Goal: Task Accomplishment & Management: Use online tool/utility

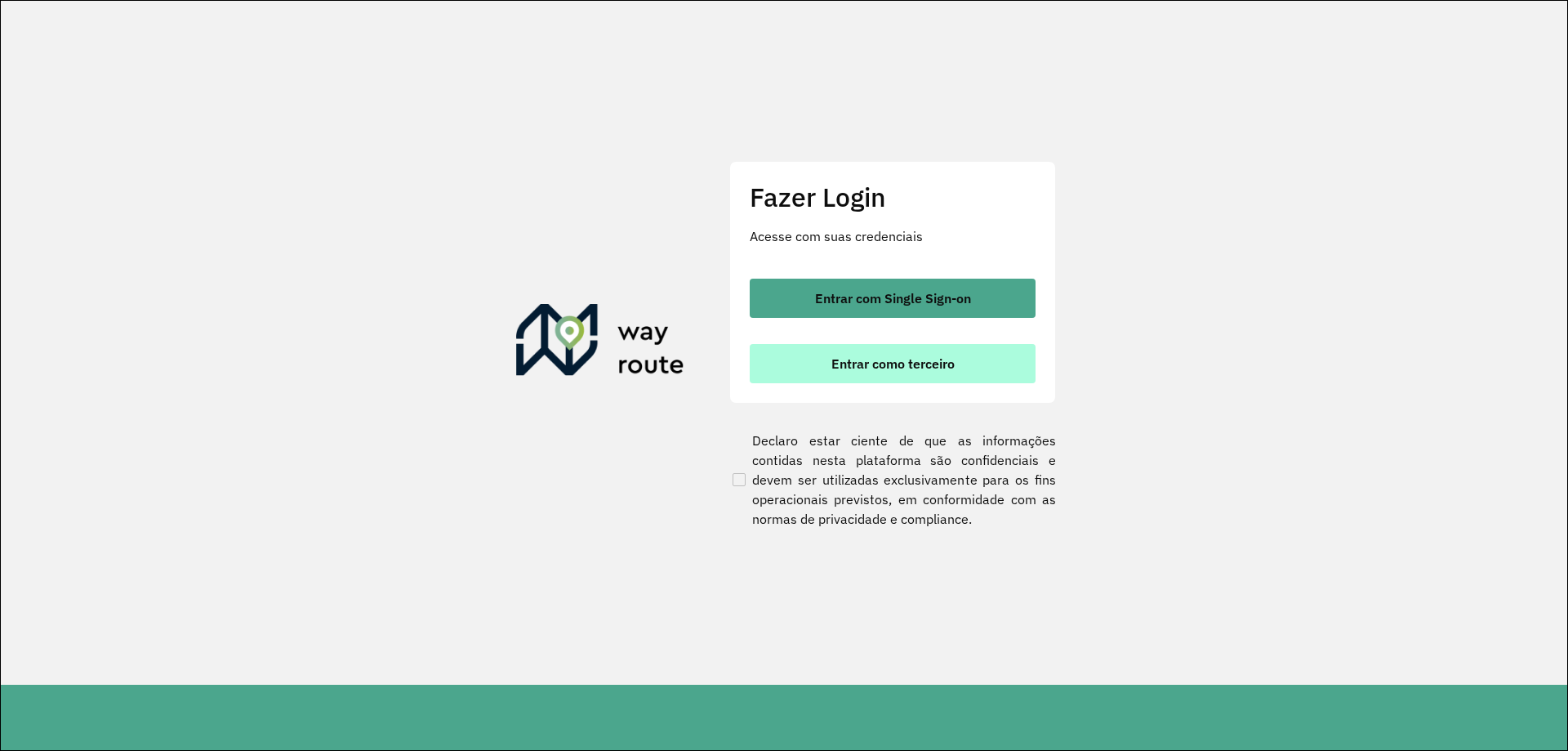
click at [801, 370] on button "Entrar como terceiro" at bounding box center [892, 363] width 286 height 39
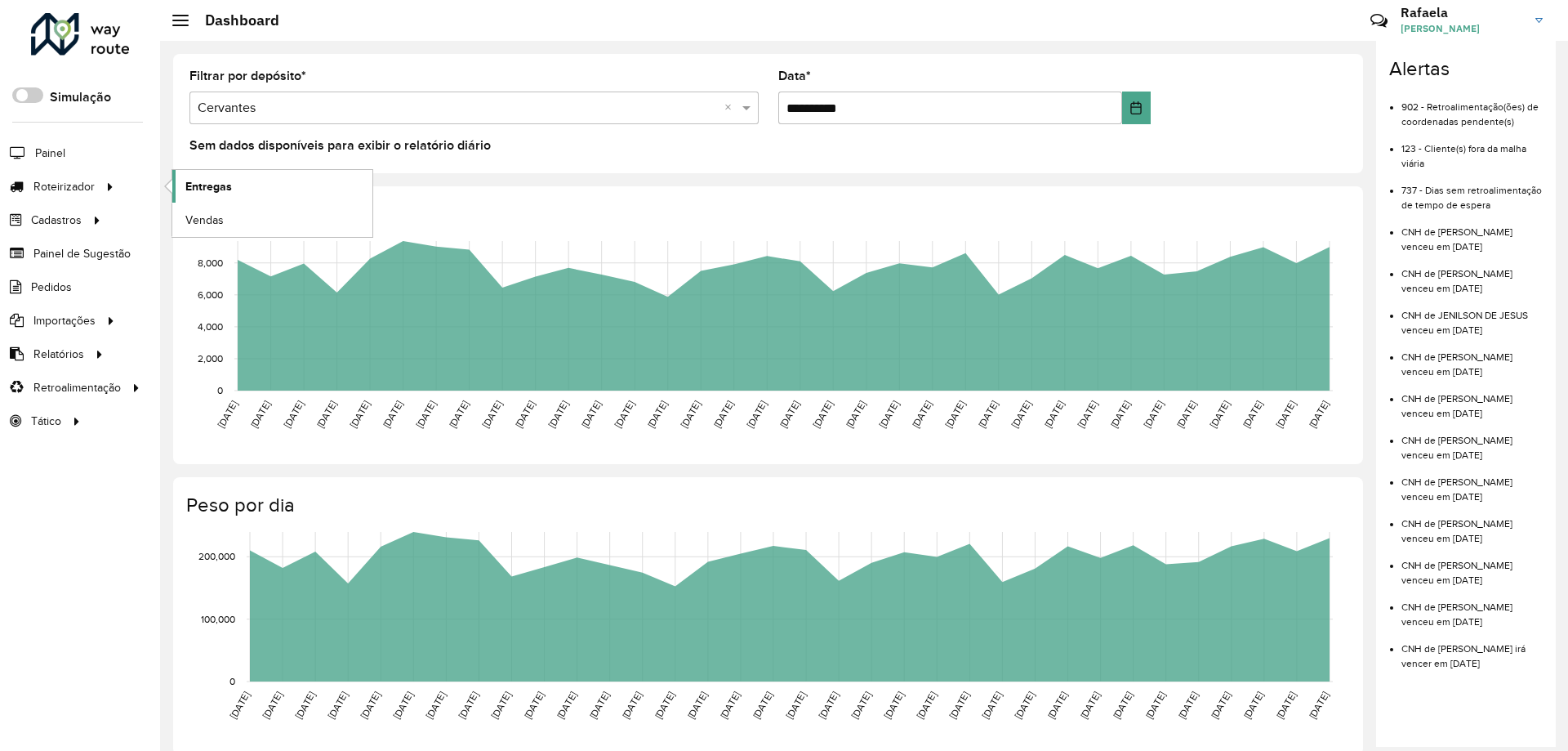
click at [214, 181] on span "Entregas" at bounding box center [209, 186] width 47 height 18
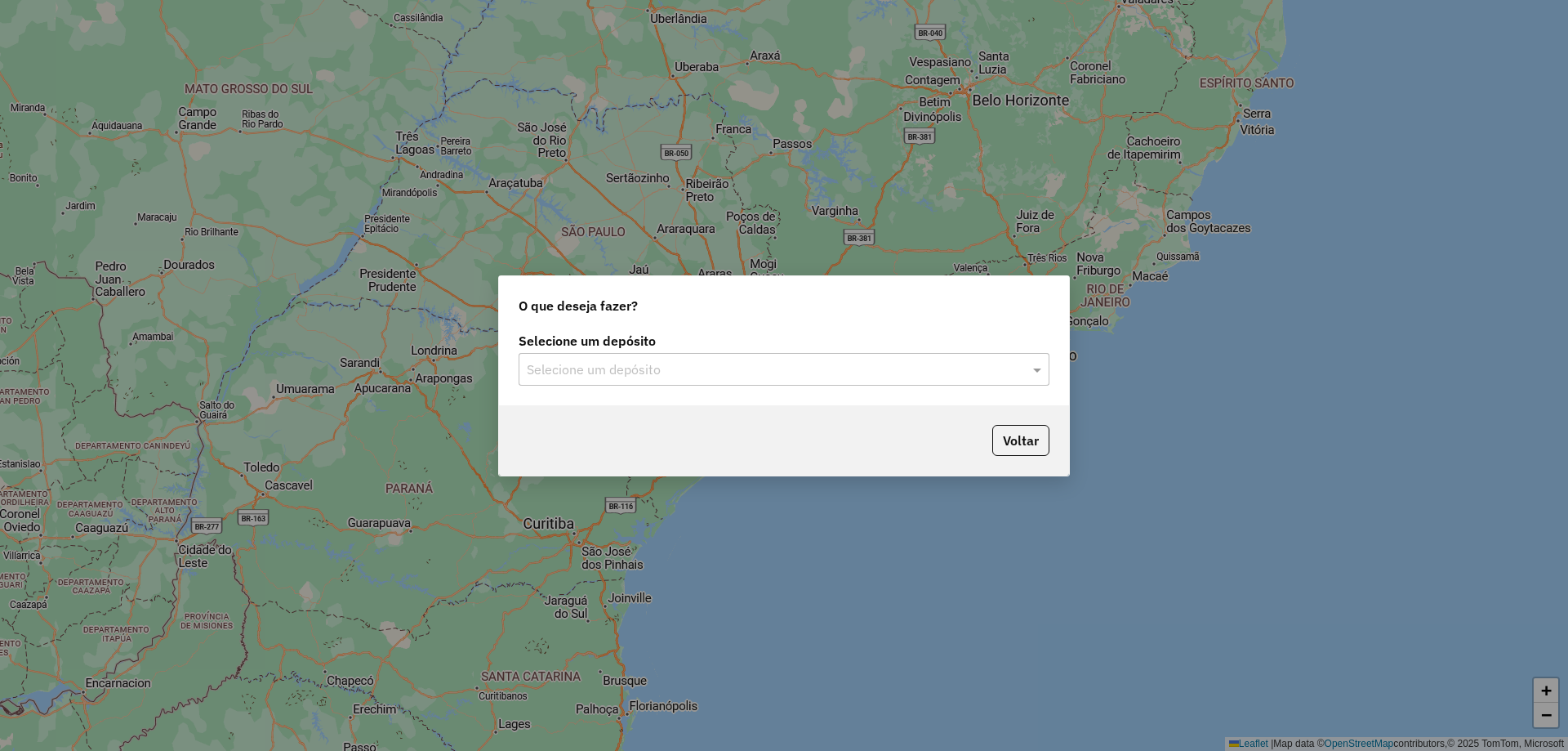
click at [702, 376] on input "text" at bounding box center [768, 370] width 482 height 20
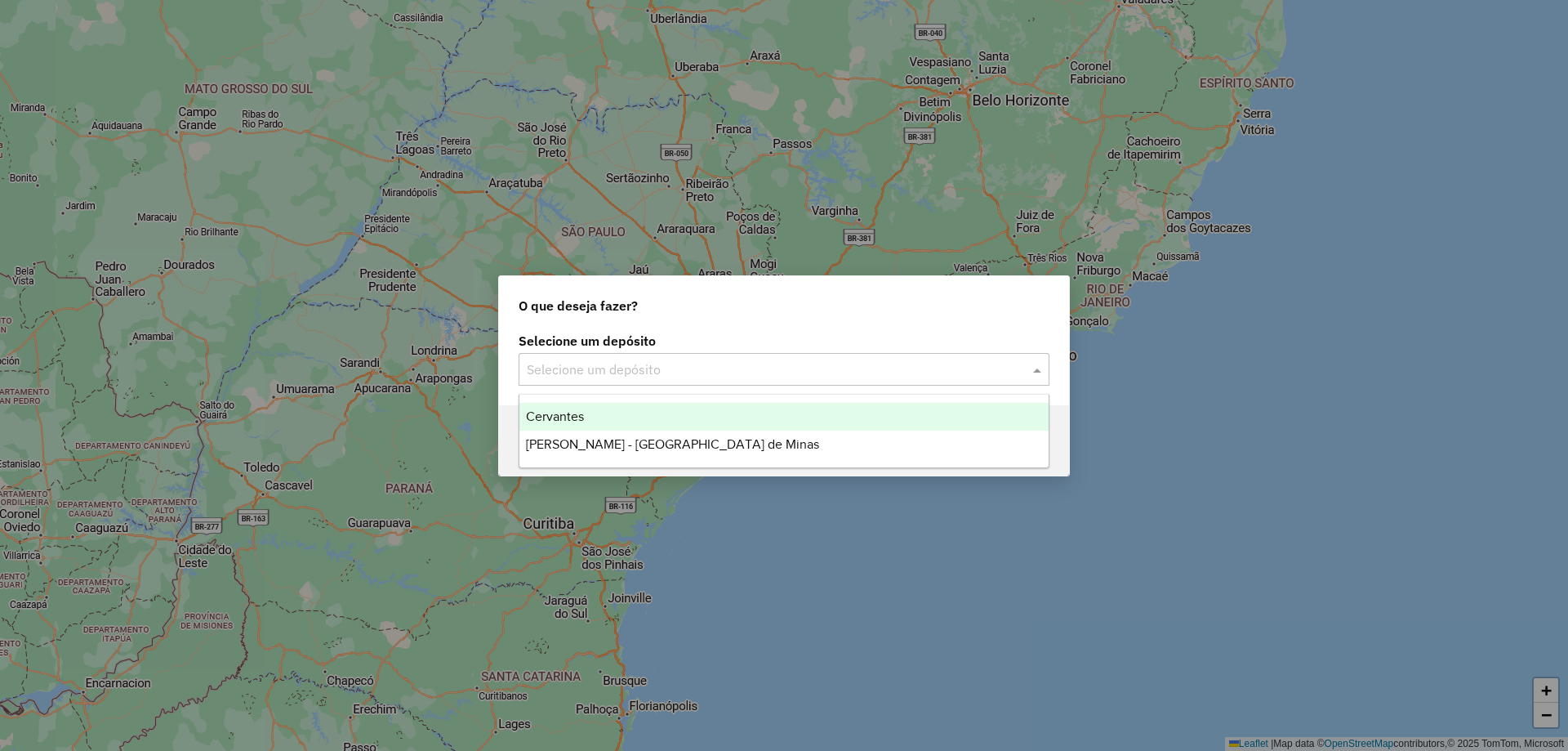
click at [656, 415] on div "Cervantes" at bounding box center [784, 416] width 530 height 28
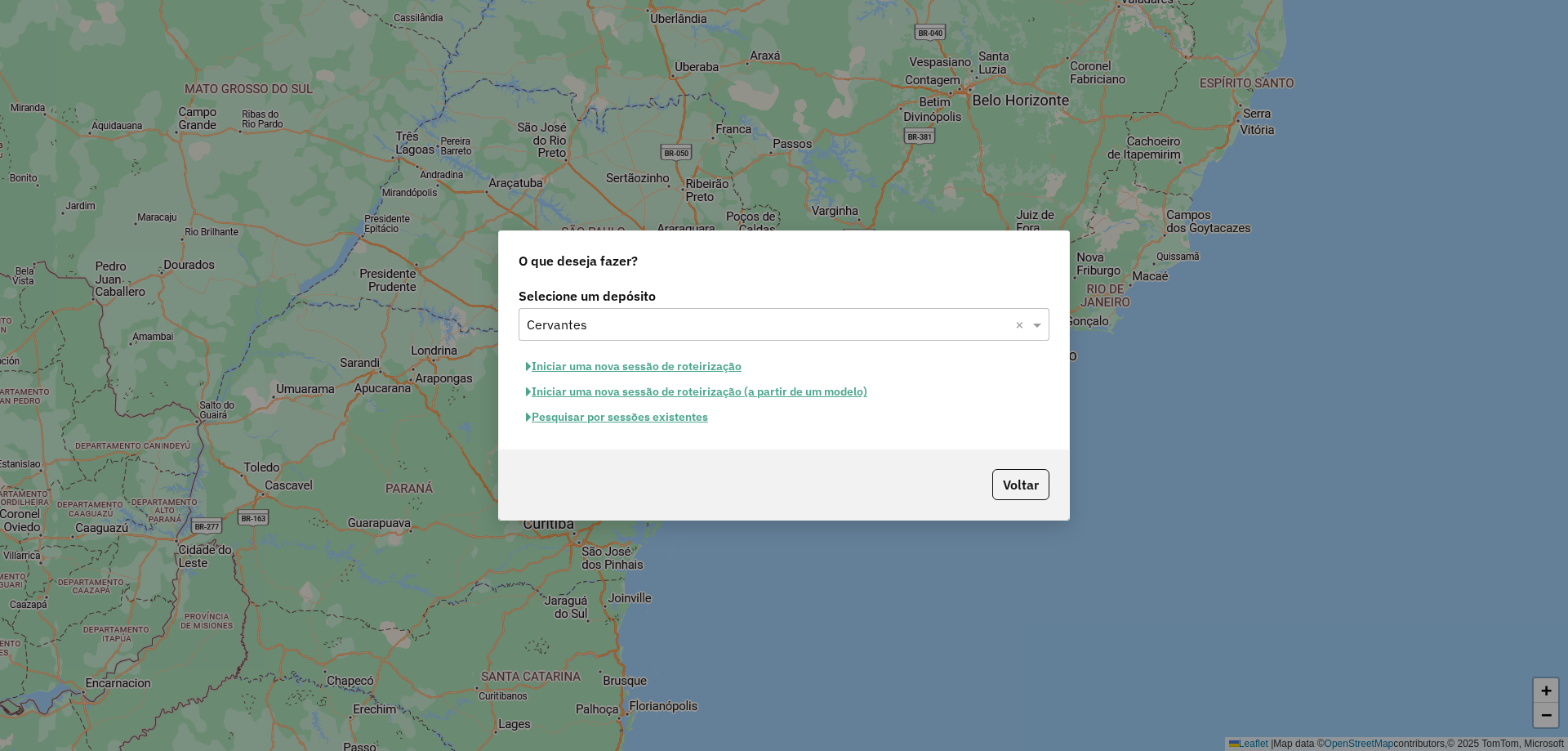
click at [649, 416] on button "Pesquisar por sessões existentes" at bounding box center [617, 417] width 197 height 25
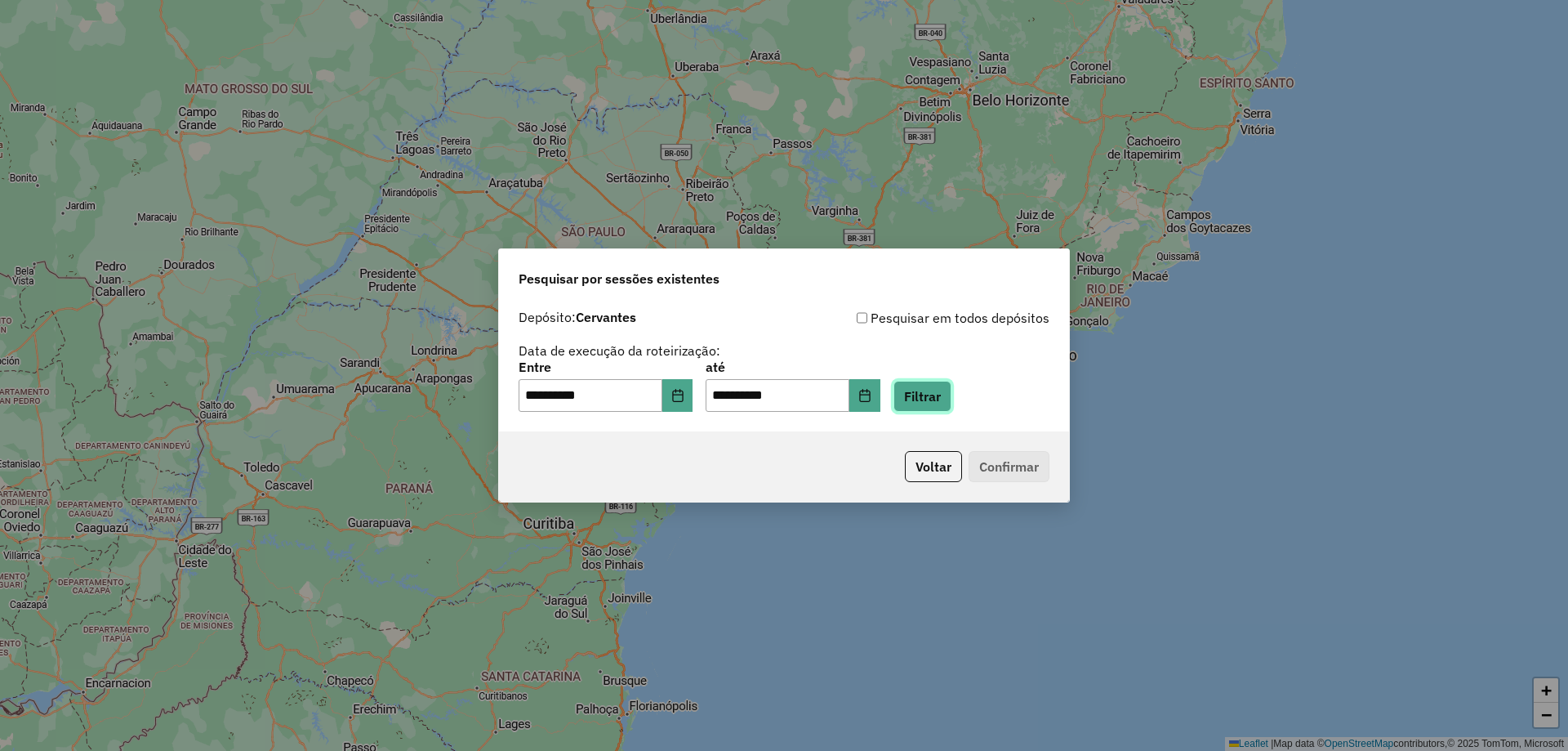
click at [945, 408] on button "Filtrar" at bounding box center [922, 396] width 58 height 31
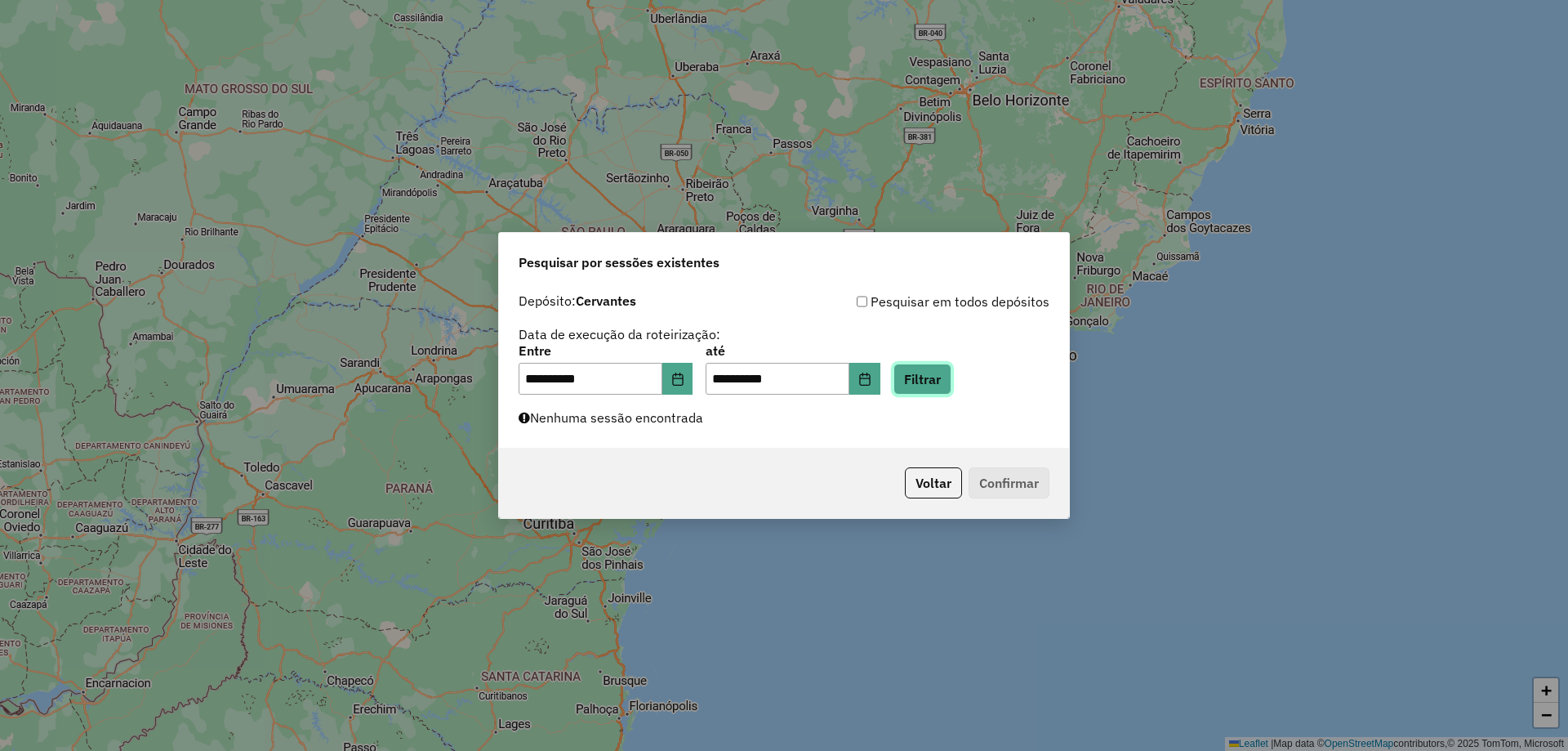
click at [947, 386] on button "Filtrar" at bounding box center [922, 379] width 58 height 31
click at [545, 377] on input "**********" at bounding box center [591, 379] width 143 height 33
click at [538, 374] on input "**********" at bounding box center [591, 379] width 143 height 33
type input "**********"
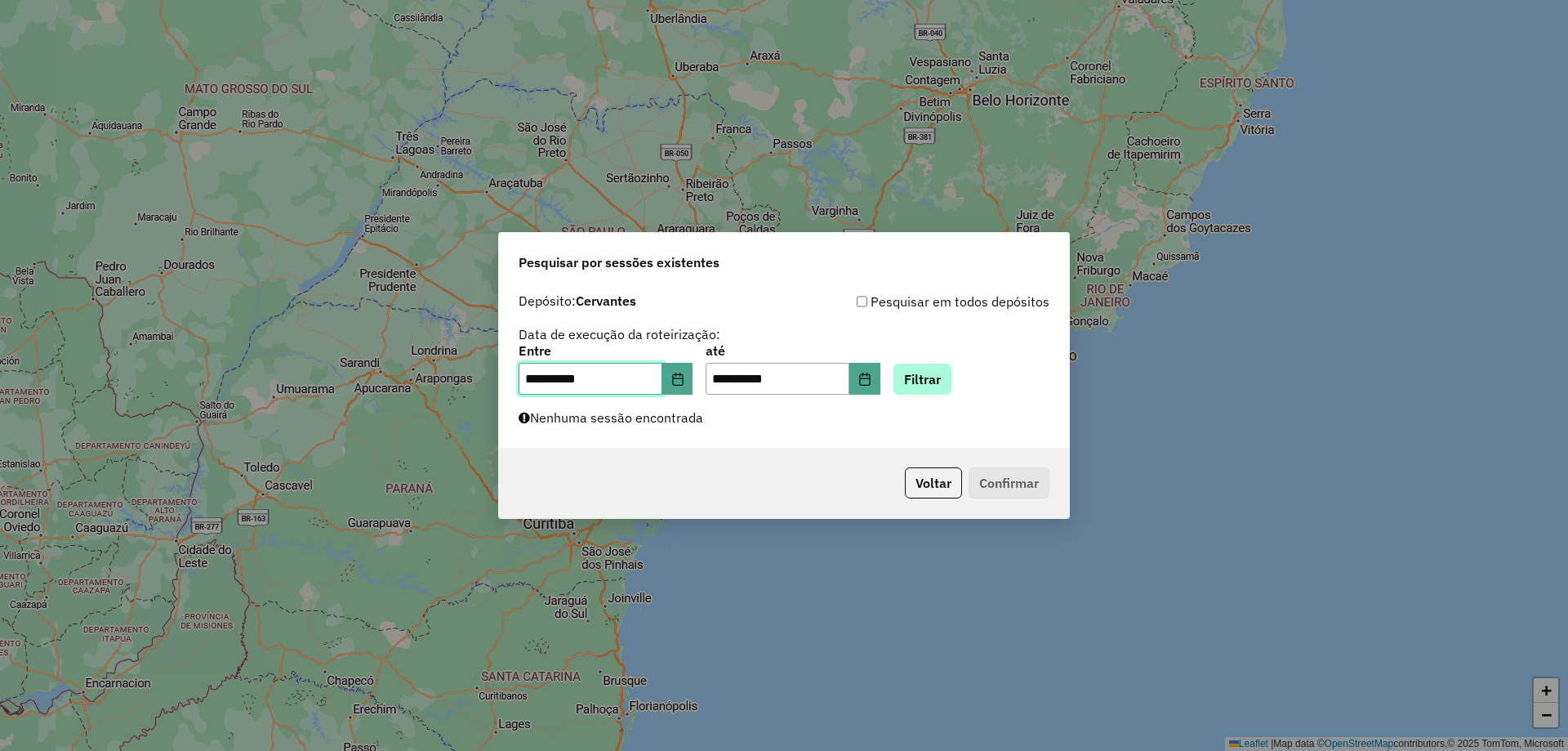
type input "**********"
click at [924, 370] on button "Filtrar" at bounding box center [922, 379] width 58 height 31
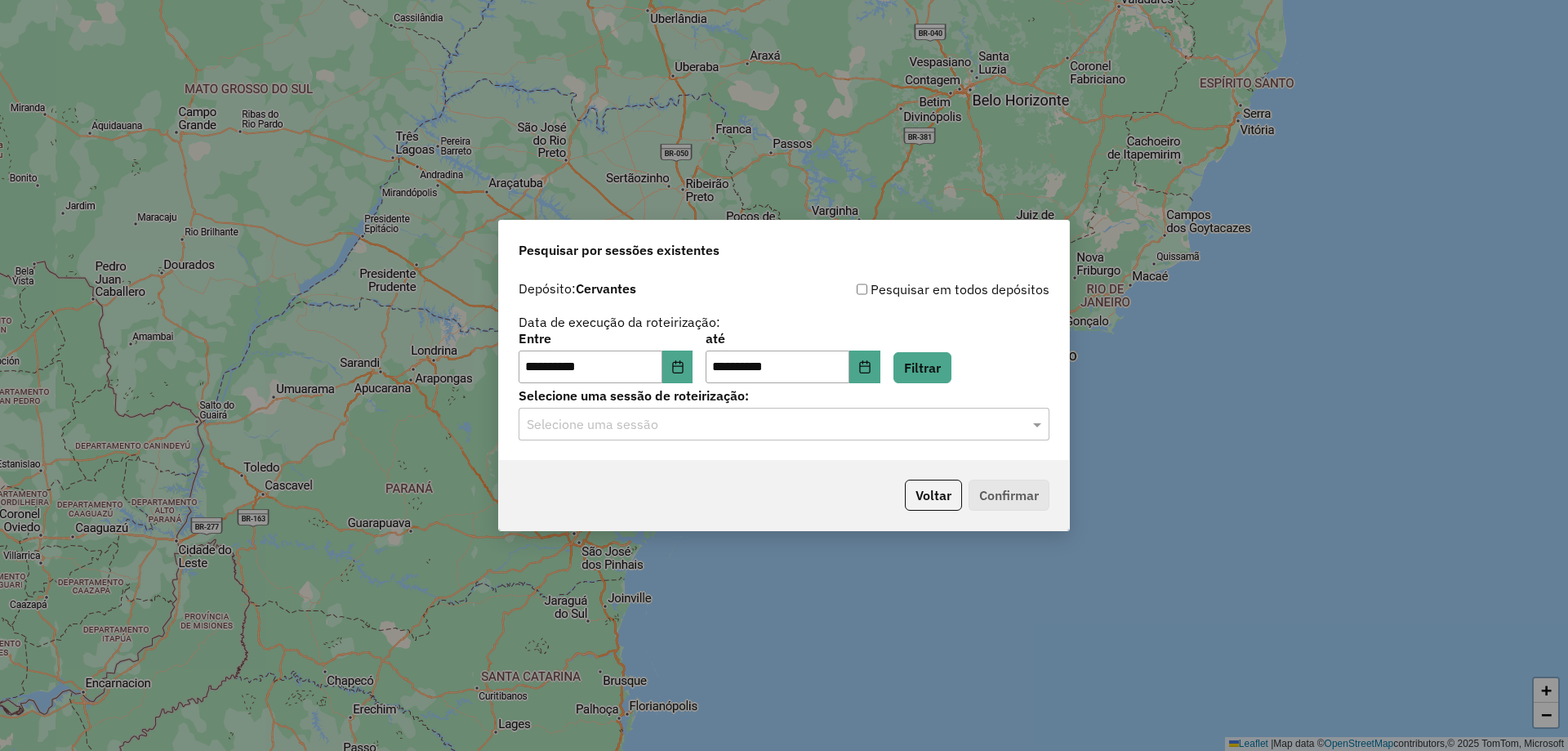
click at [813, 431] on input "text" at bounding box center [768, 425] width 482 height 20
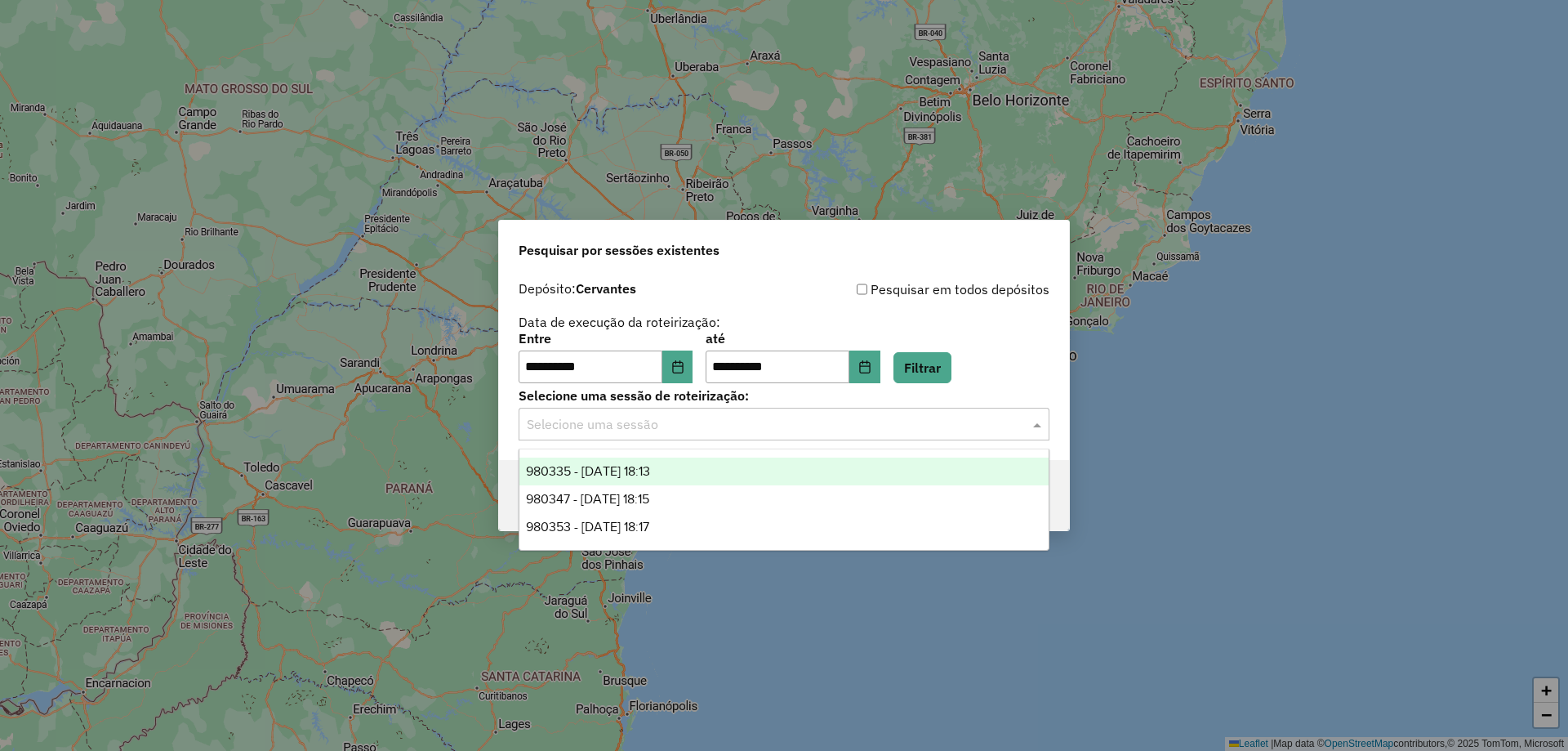
click at [771, 468] on div "980335 - 18/08/2025 18:13" at bounding box center [784, 471] width 530 height 28
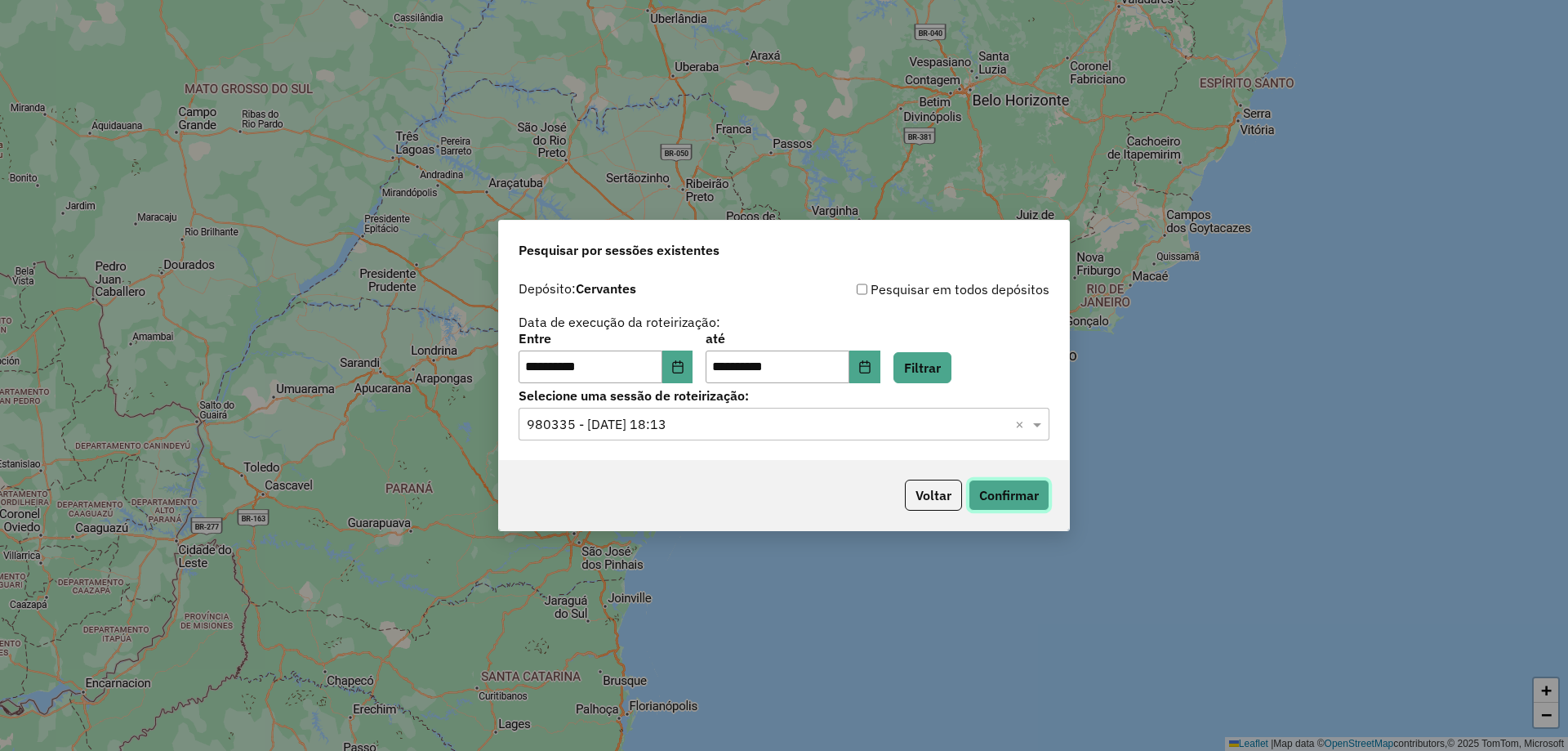
click at [996, 500] on button "Confirmar" at bounding box center [1008, 495] width 81 height 31
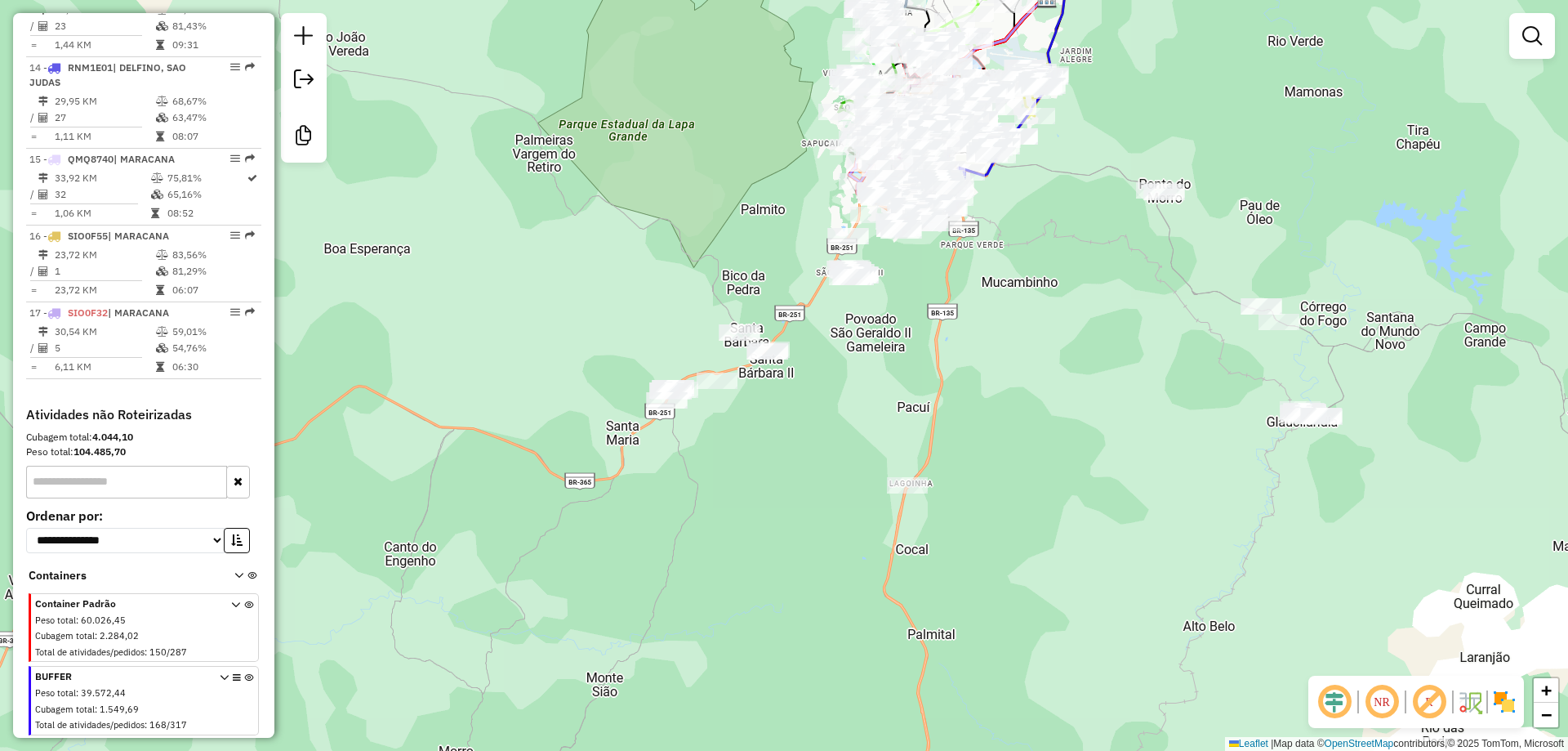
scroll to position [1818, 0]
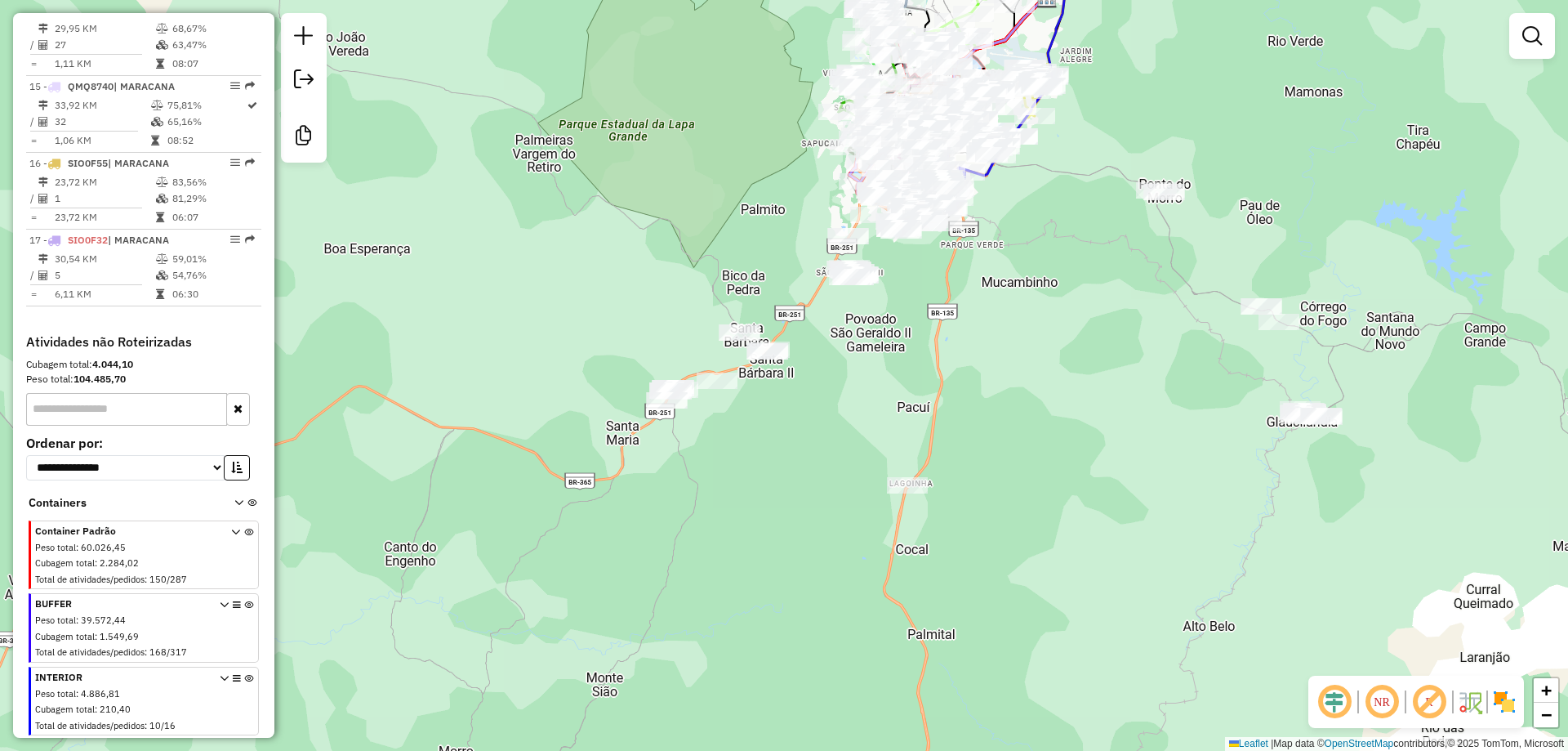
click at [248, 501] on icon at bounding box center [252, 506] width 9 height 16
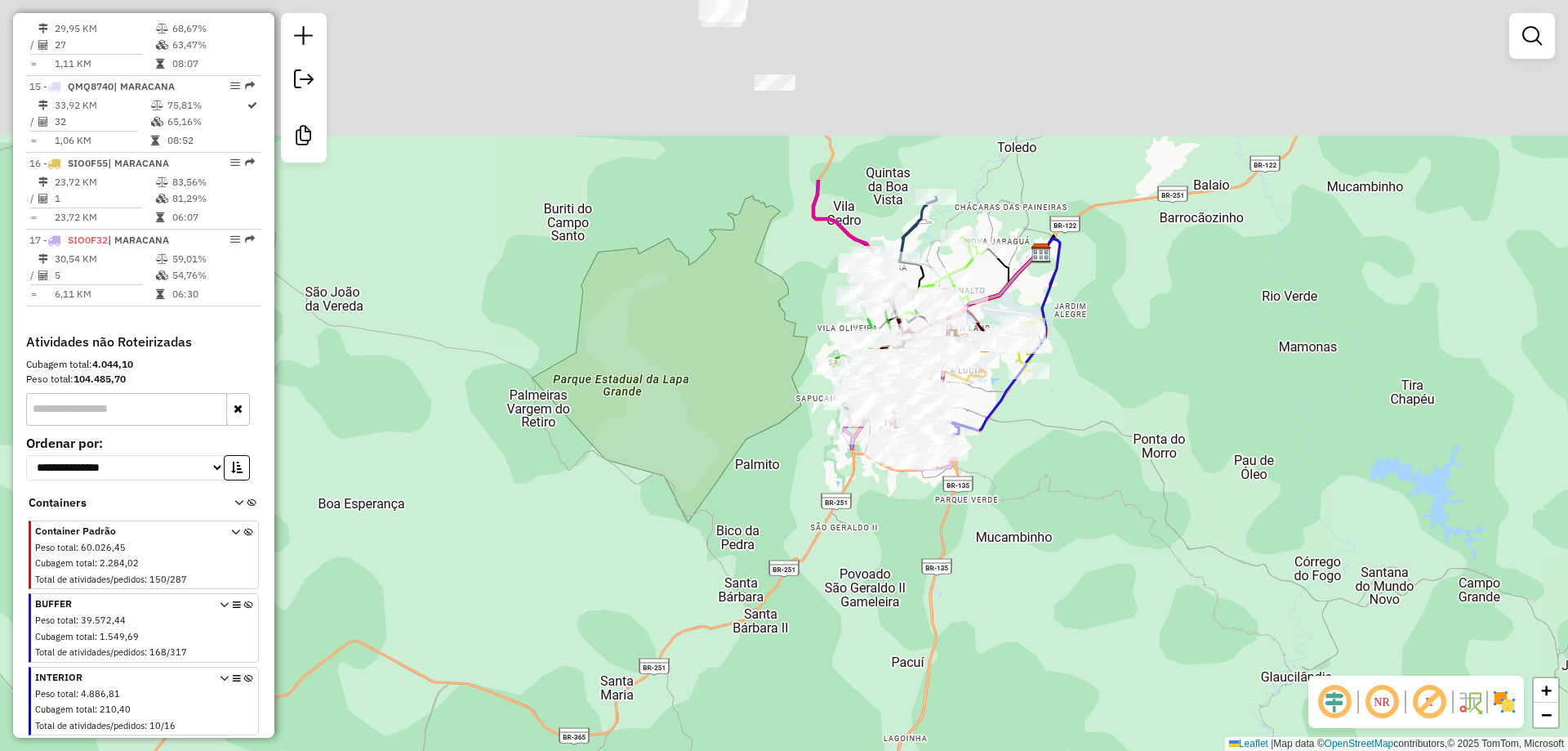
drag, startPoint x: 1040, startPoint y: 381, endPoint x: 1034, endPoint y: 662, distance: 281.1
click at [1034, 662] on div "Janela de atendimento Grade de atendimento Capacidade Transportadoras Veículos …" at bounding box center [784, 376] width 1568 height 751
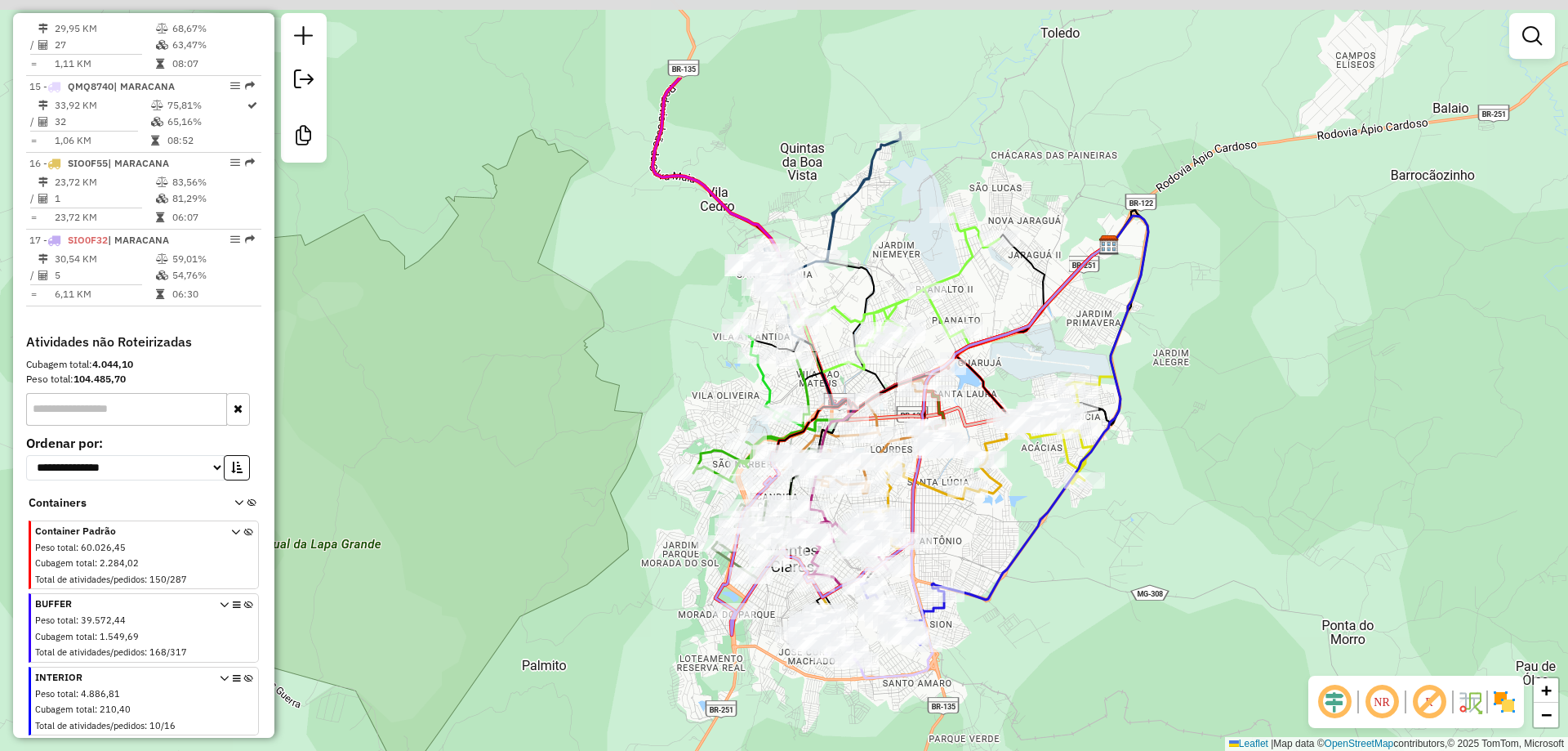
drag, startPoint x: 1140, startPoint y: 514, endPoint x: 1143, endPoint y: 549, distance: 35.1
click at [1143, 549] on div "Janela de atendimento Grade de atendimento Capacidade Transportadoras Veículos …" at bounding box center [784, 376] width 1568 height 751
